Goal: Task Accomplishment & Management: Complete application form

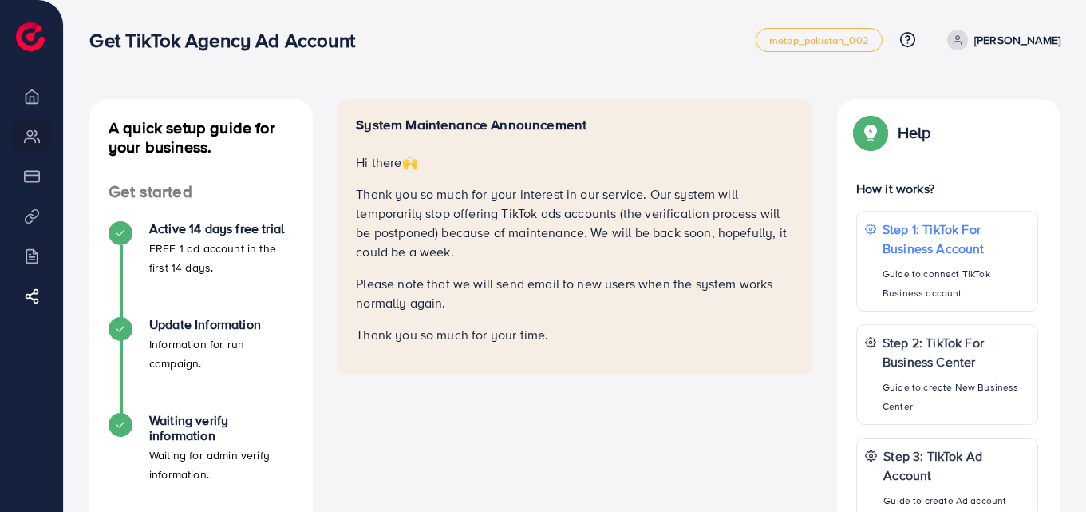
click at [34, 26] on img at bounding box center [30, 36] width 29 height 29
click at [241, 227] on h4 "Active 14 days free trial" at bounding box center [221, 228] width 144 height 15
click at [242, 227] on h4 "Active 14 days free trial" at bounding box center [221, 228] width 144 height 15
click at [243, 227] on h4 "Active 14 days free trial" at bounding box center [221, 228] width 144 height 15
click at [310, 209] on div "Get started Active 14 days free trial FREE 1 ad account in the first 14 days. U…" at bounding box center [200, 345] width 223 height 326
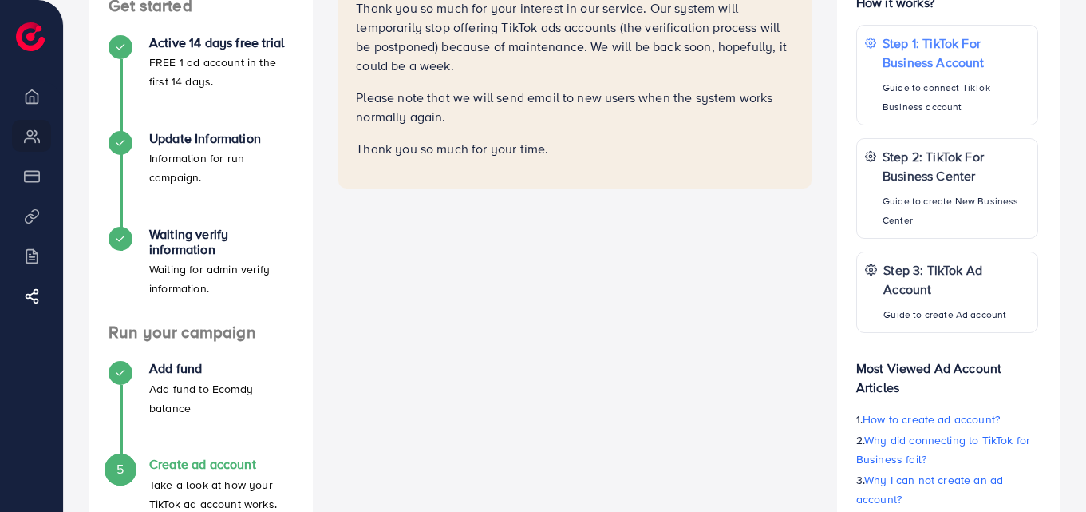
scroll to position [290, 0]
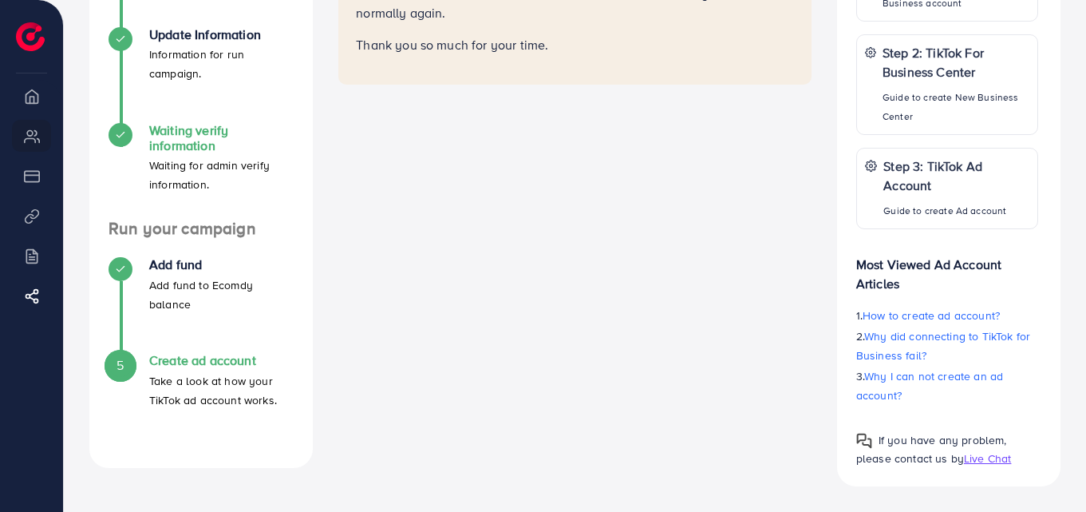
click at [199, 129] on h4 "Waiting verify information" at bounding box center [221, 138] width 144 height 30
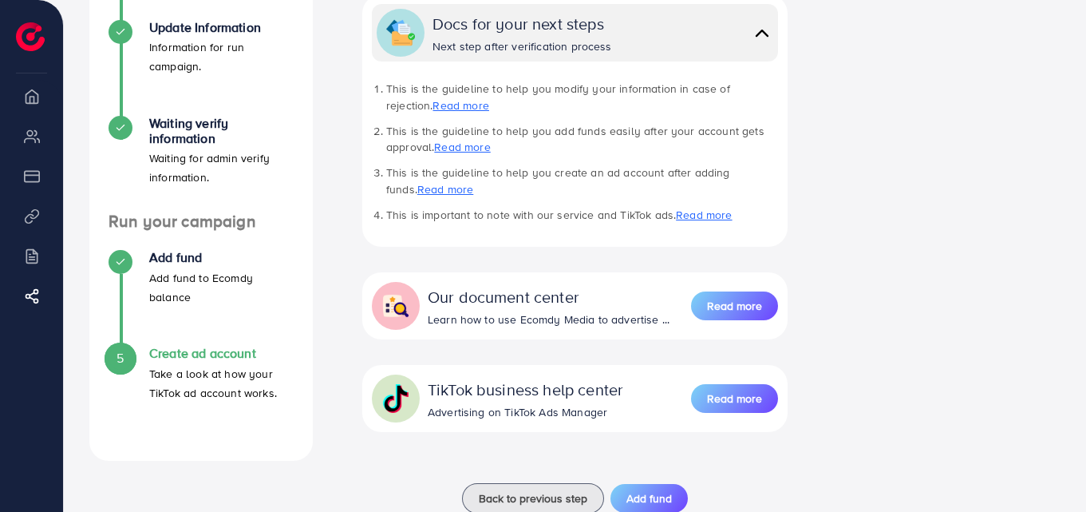
scroll to position [335, 0]
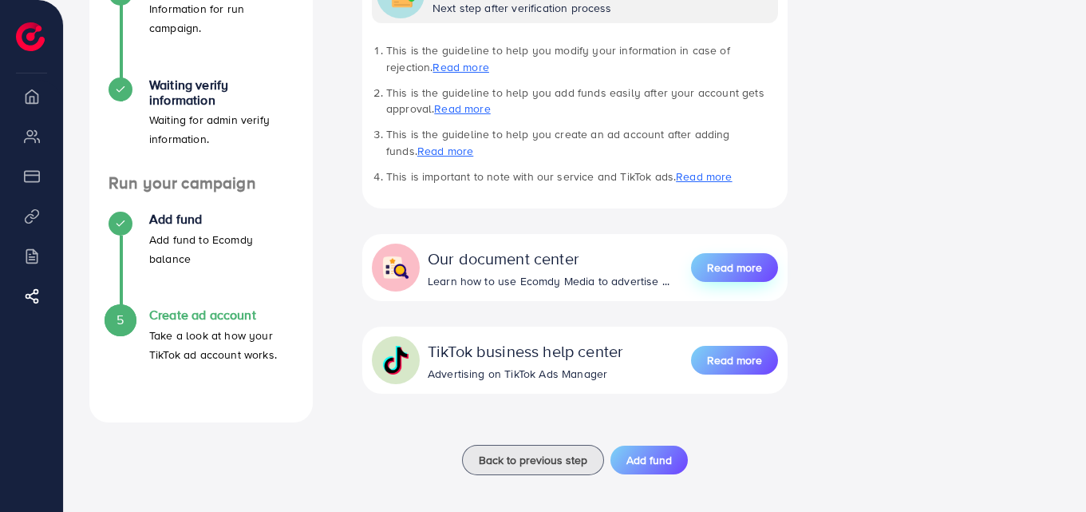
click at [735, 263] on span "Read more" at bounding box center [734, 267] width 55 height 16
click at [199, 215] on h4 "Add fund" at bounding box center [221, 218] width 144 height 15
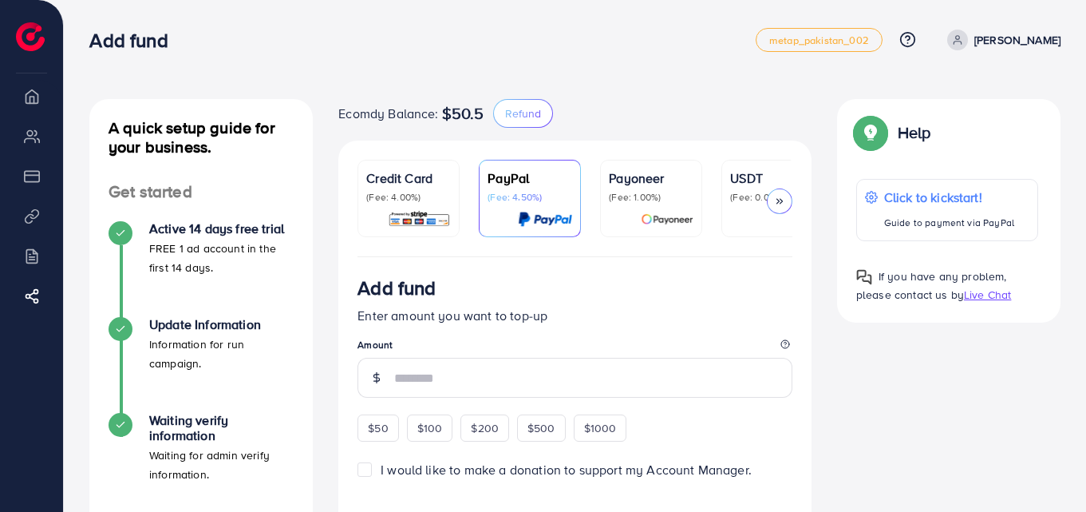
scroll to position [448, 0]
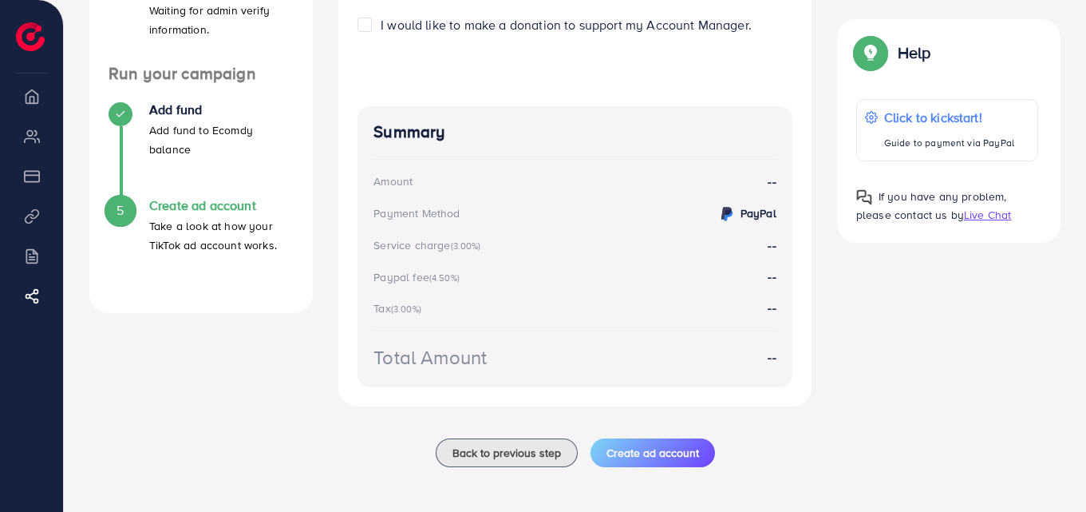
click at [199, 198] on h4 "Create ad account" at bounding box center [221, 205] width 144 height 15
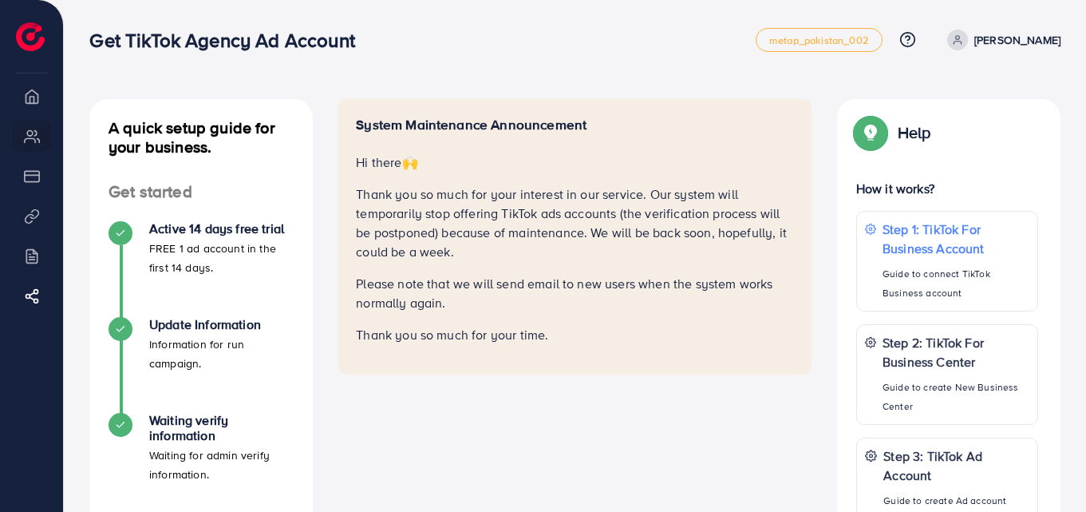
drag, startPoint x: 873, startPoint y: 141, endPoint x: 871, endPoint y: 129, distance: 12.1
click at [873, 140] on img at bounding box center [870, 132] width 29 height 29
click at [871, 129] on img at bounding box center [870, 132] width 29 height 29
